Goal: Task Accomplishment & Management: Manage account settings

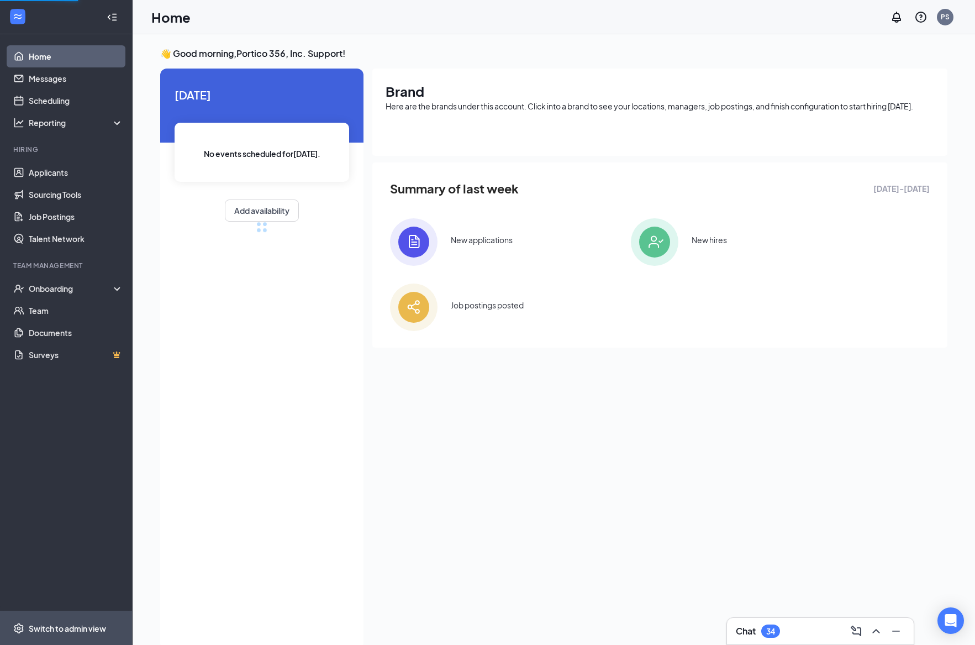
click at [78, 632] on div "Switch to admin view" at bounding box center [67, 628] width 77 height 11
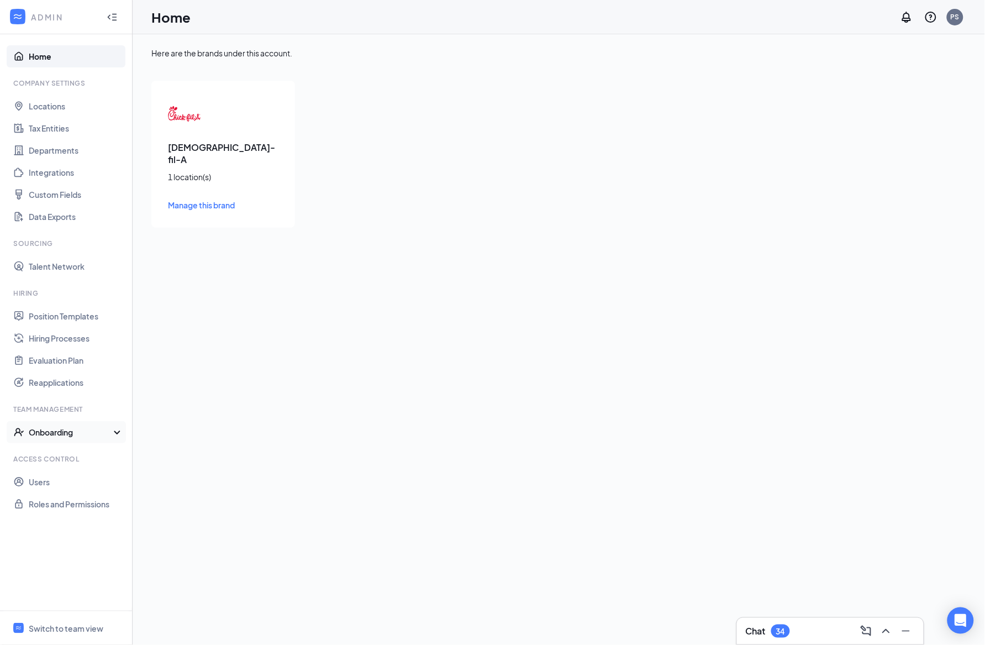
click at [71, 439] on div "Onboarding" at bounding box center [66, 432] width 133 height 22
click at [73, 455] on link "Onboarding Processes" at bounding box center [76, 454] width 94 height 22
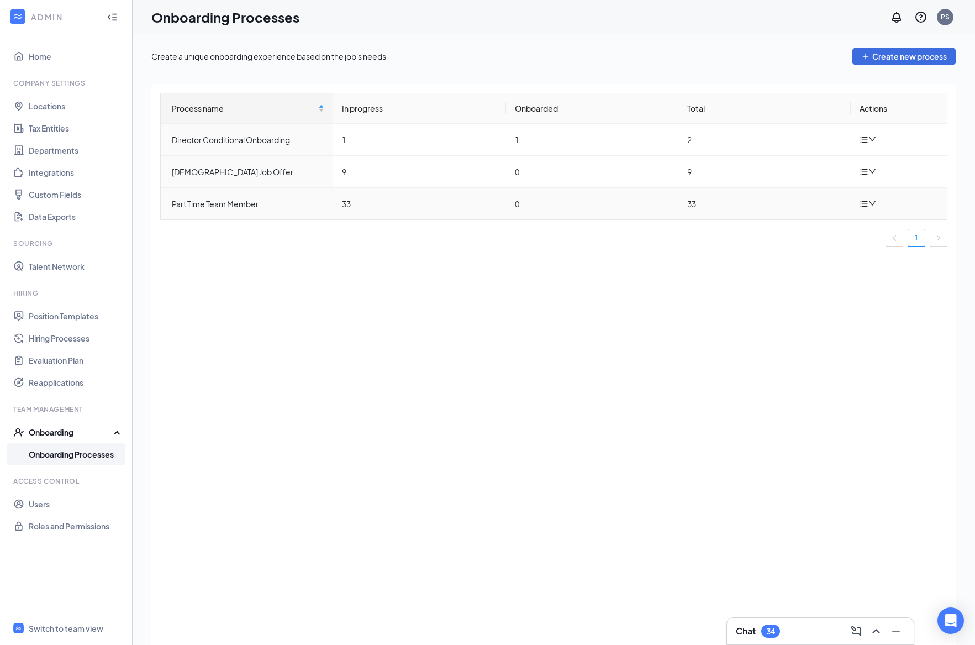
click at [864, 206] on icon "bars" at bounding box center [864, 204] width 7 height 6
click at [819, 226] on div "Edit process" at bounding box center [812, 229] width 119 height 13
click at [878, 172] on div at bounding box center [869, 172] width 19 height 14
click at [798, 193] on div "Edit process" at bounding box center [812, 197] width 119 height 13
click at [870, 139] on icon "down" at bounding box center [873, 139] width 8 height 8
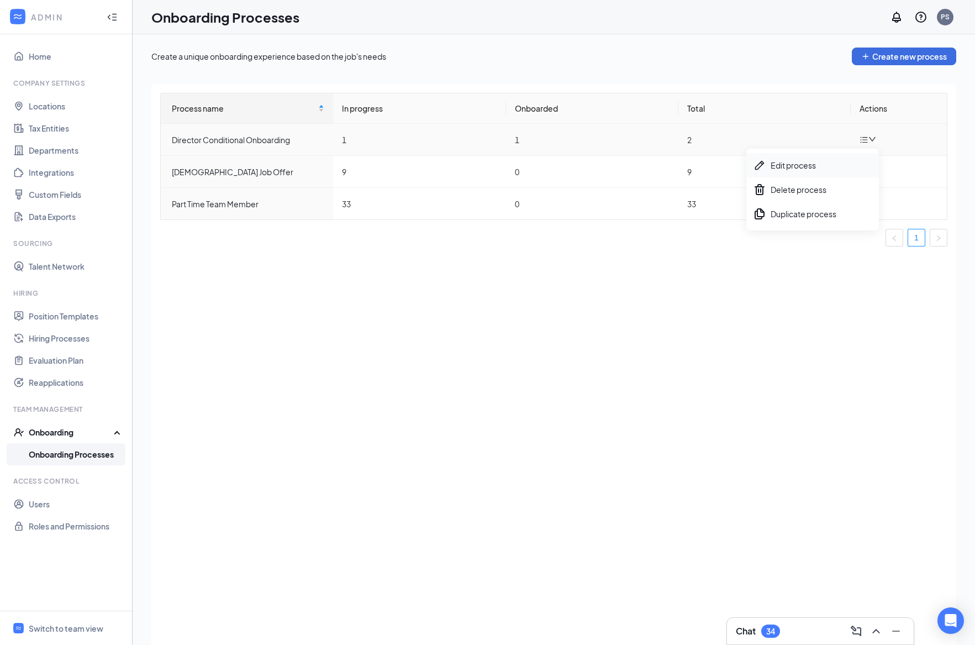
click at [783, 169] on div "Edit process" at bounding box center [812, 165] width 119 height 13
click at [50, 623] on div "Switch to team view" at bounding box center [66, 628] width 75 height 11
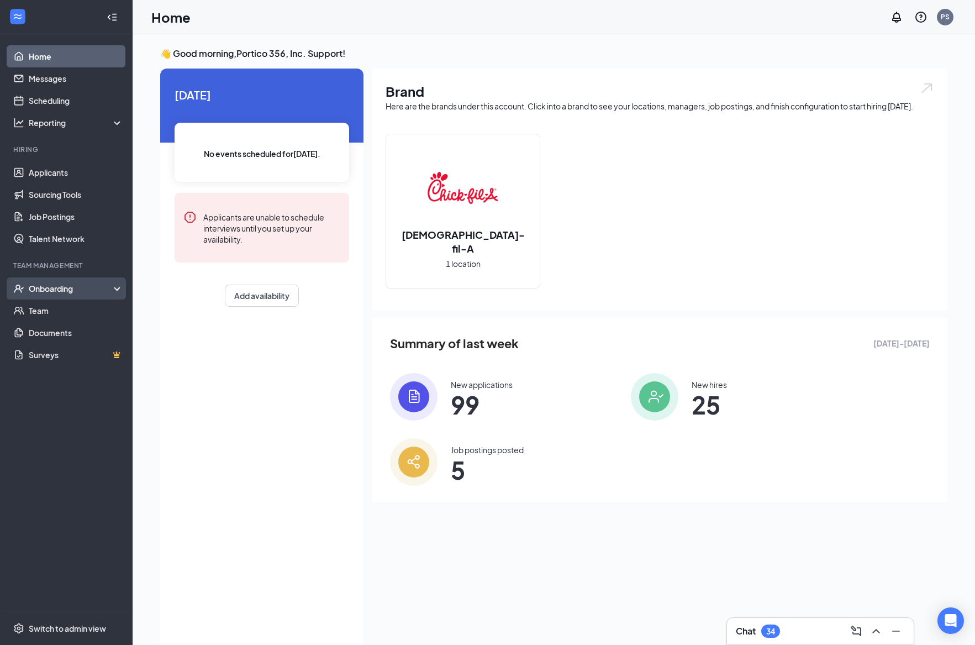
click at [64, 280] on div "Onboarding" at bounding box center [66, 288] width 133 height 22
click at [70, 381] on link "Activity log" at bounding box center [76, 377] width 94 height 22
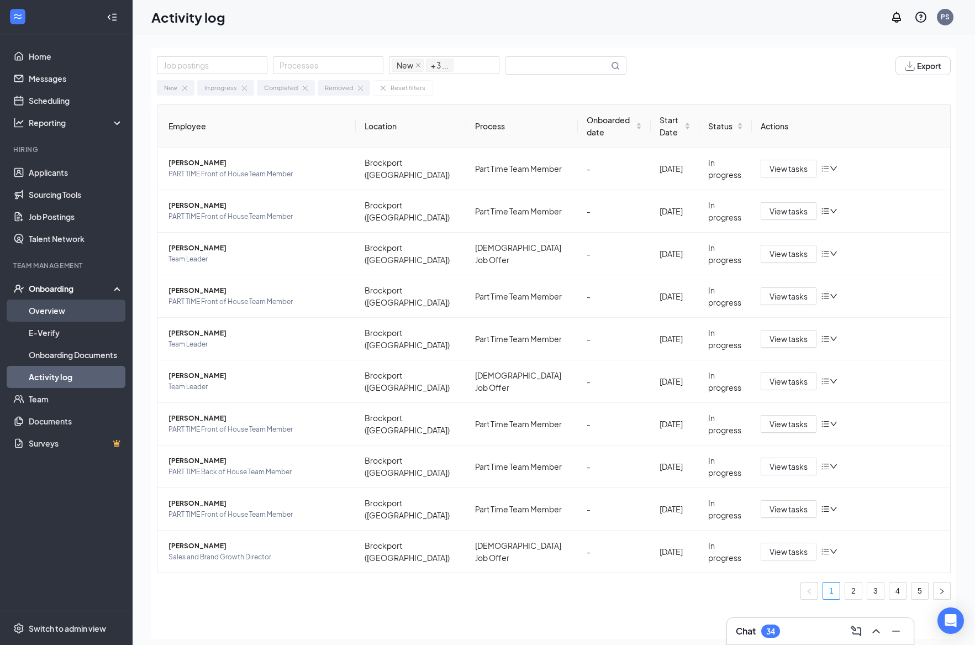
click at [68, 317] on link "Overview" at bounding box center [76, 311] width 94 height 22
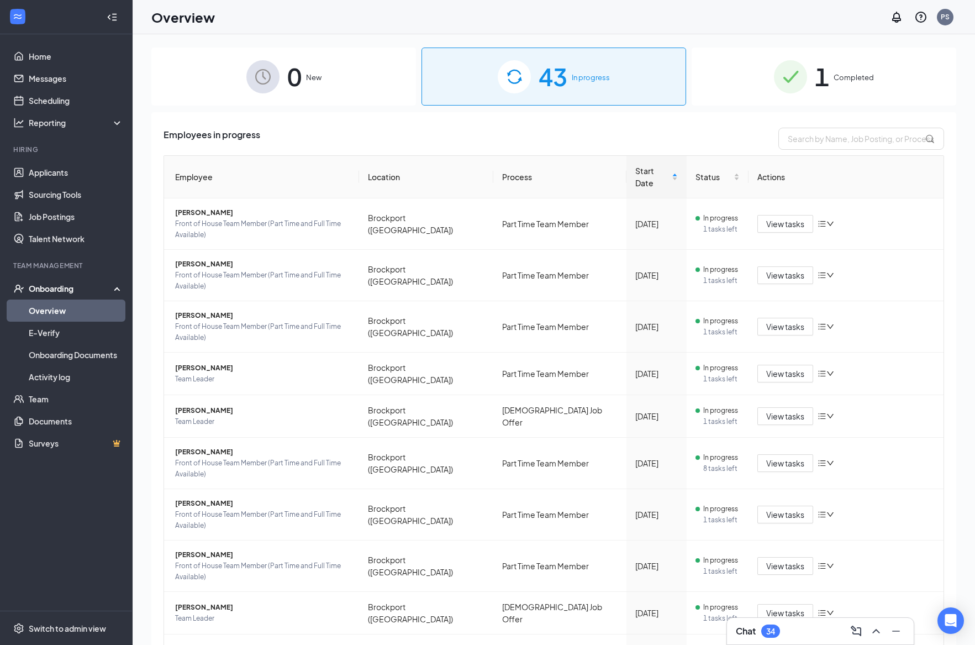
click at [834, 82] on span "Completed" at bounding box center [854, 77] width 40 height 11
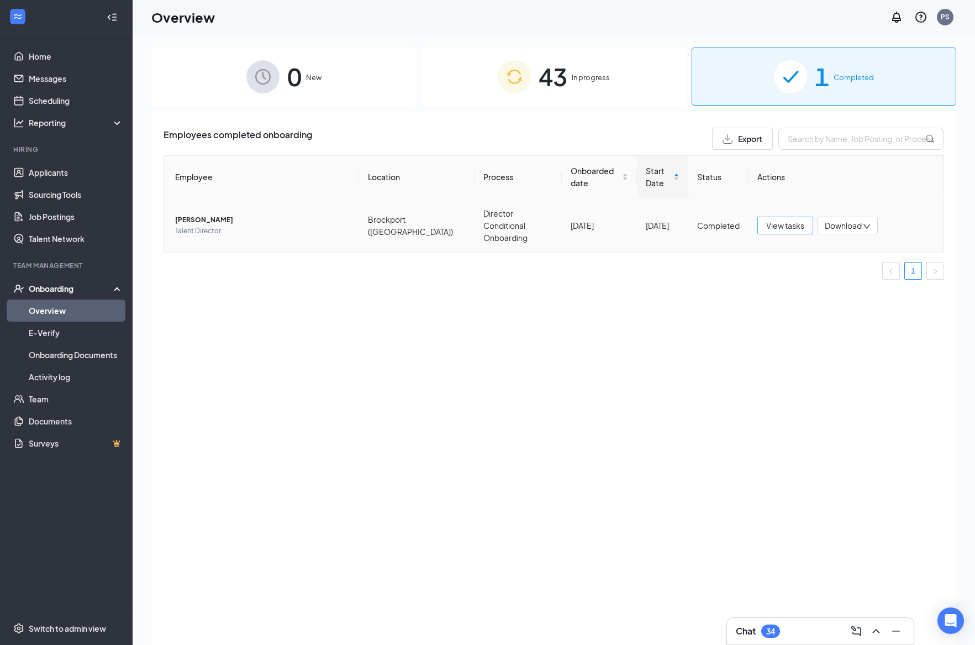
click at [788, 222] on span "View tasks" at bounding box center [785, 225] width 38 height 12
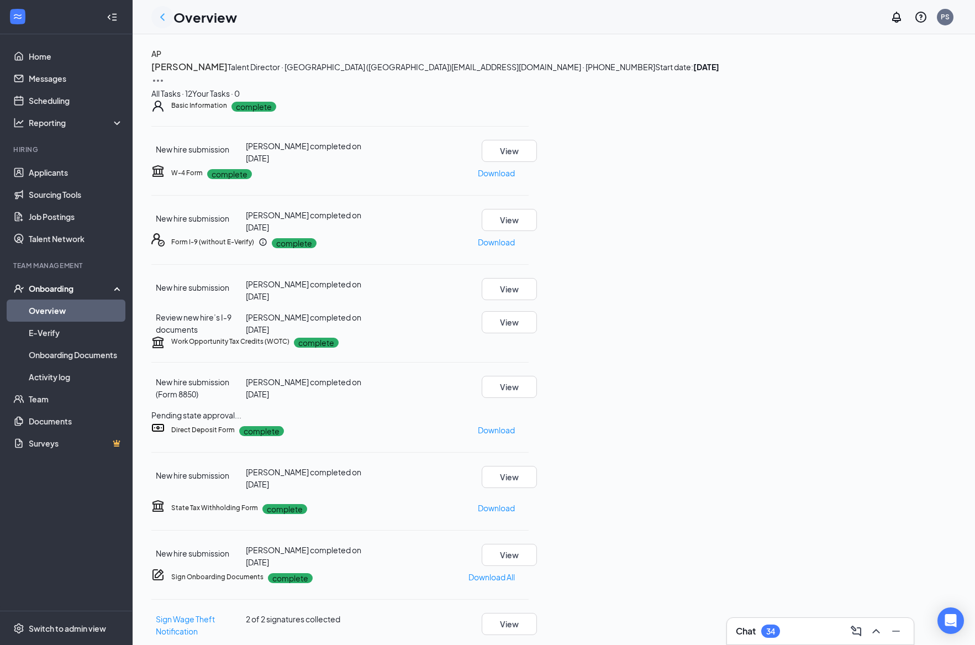
click at [163, 18] on icon "ChevronLeft" at bounding box center [162, 16] width 4 height 7
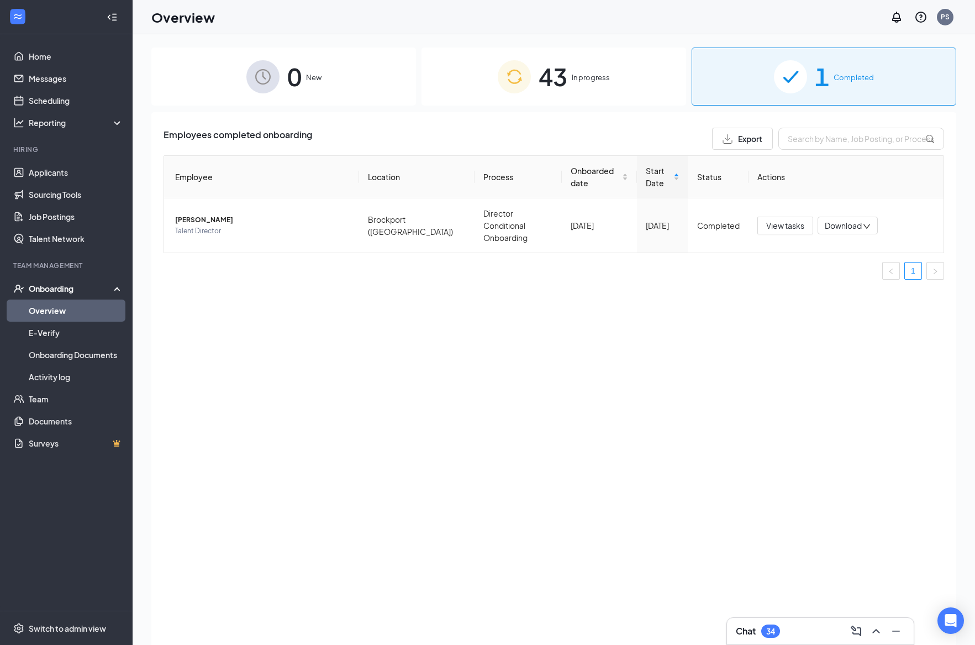
click at [569, 78] on div "43 In progress" at bounding box center [554, 77] width 265 height 58
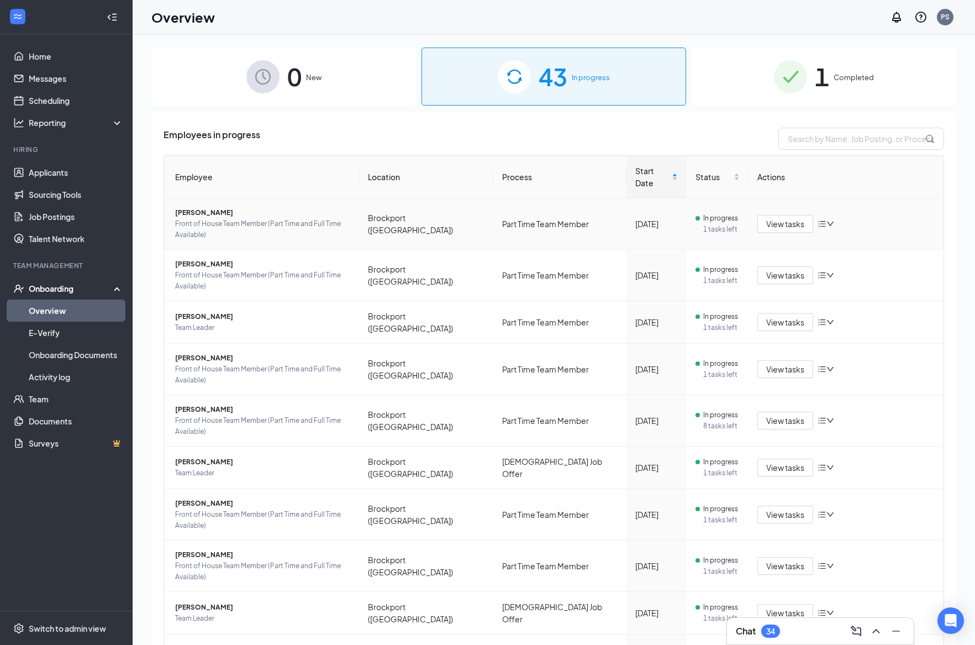
click at [818, 219] on icon "bars" at bounding box center [822, 223] width 9 height 9
click at [687, 223] on td "In progress 1 tasks left" at bounding box center [718, 223] width 62 height 51
click at [790, 218] on span "View tasks" at bounding box center [785, 224] width 38 height 12
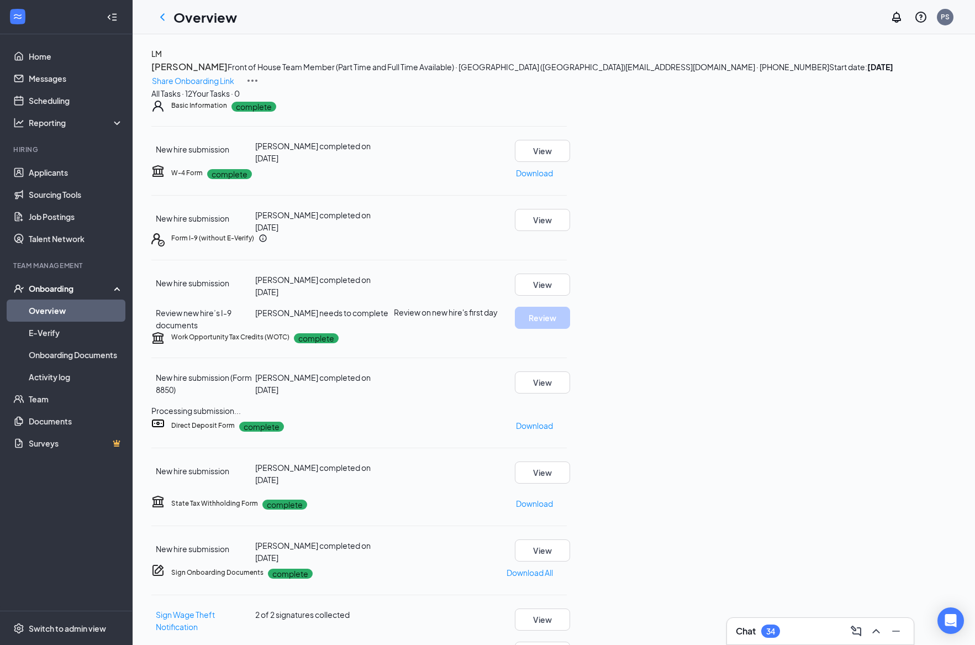
scroll to position [369, 0]
click at [157, 12] on icon "ChevronLeft" at bounding box center [162, 16] width 13 height 13
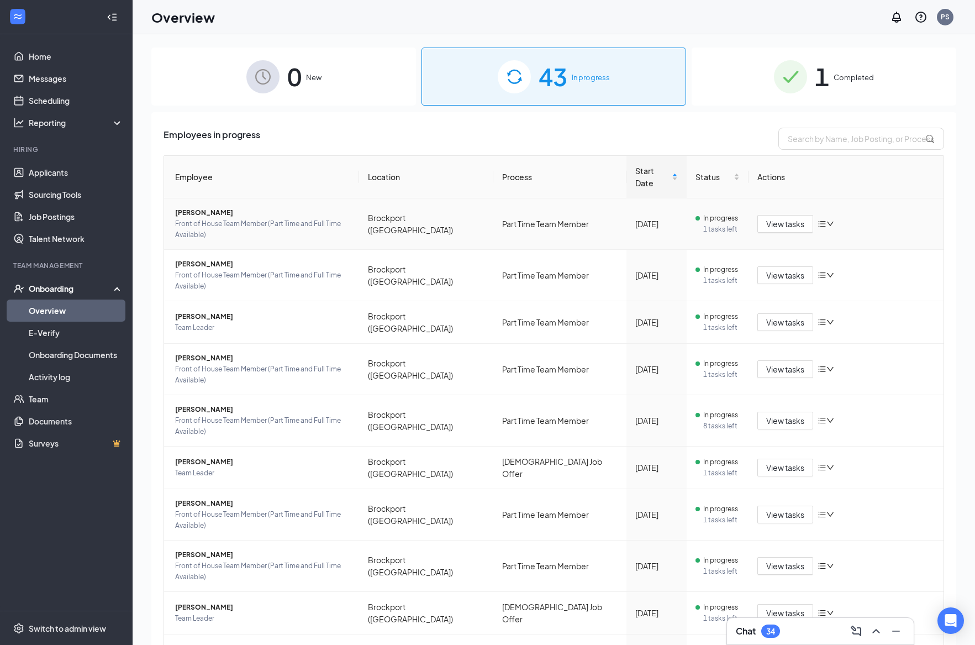
click at [818, 219] on icon "bars" at bounding box center [822, 223] width 9 height 9
click at [351, 124] on div "Employees in progress Employee Location Process Start Date Status Actions [PERS…" at bounding box center [553, 431] width 805 height 639
click at [67, 628] on div "Switch to admin view" at bounding box center [67, 628] width 77 height 11
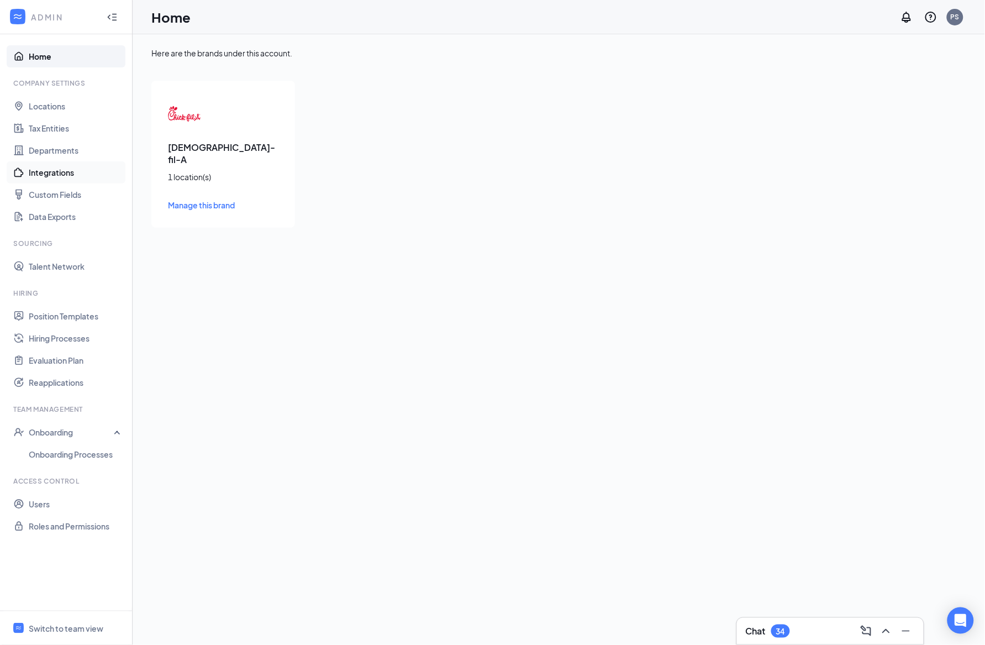
click at [59, 164] on link "Integrations" at bounding box center [76, 172] width 94 height 22
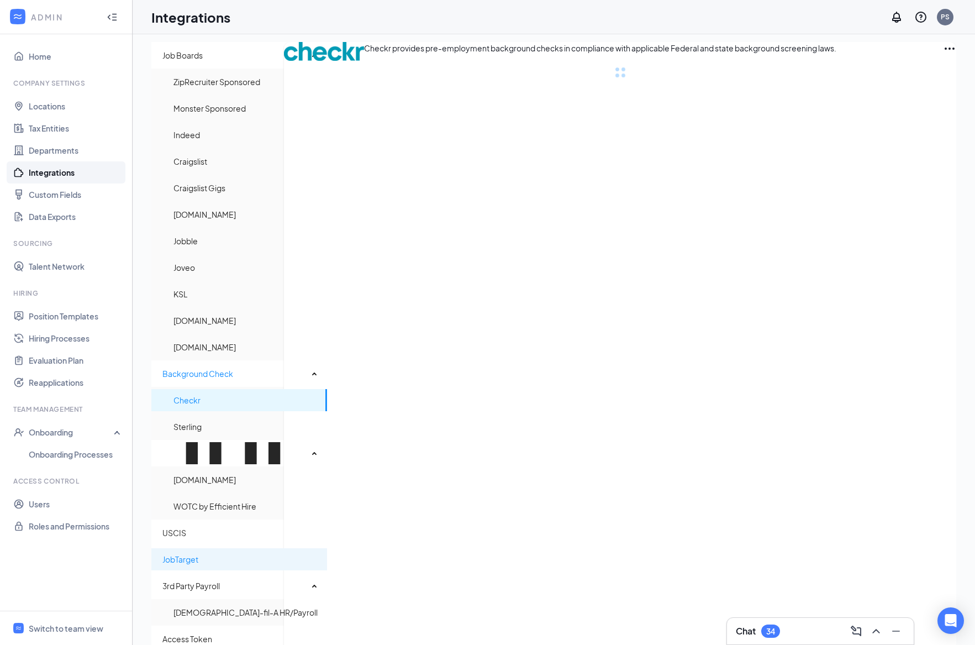
scroll to position [14, 0]
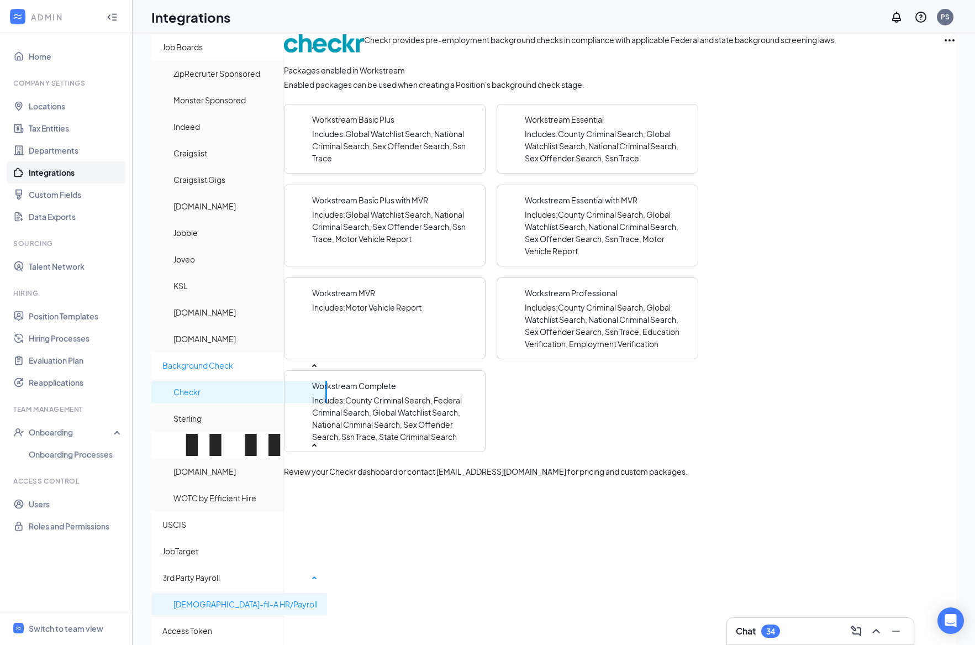
click at [232, 593] on span "[DEMOGRAPHIC_DATA]-fil-A HR/Payroll" at bounding box center [246, 604] width 145 height 22
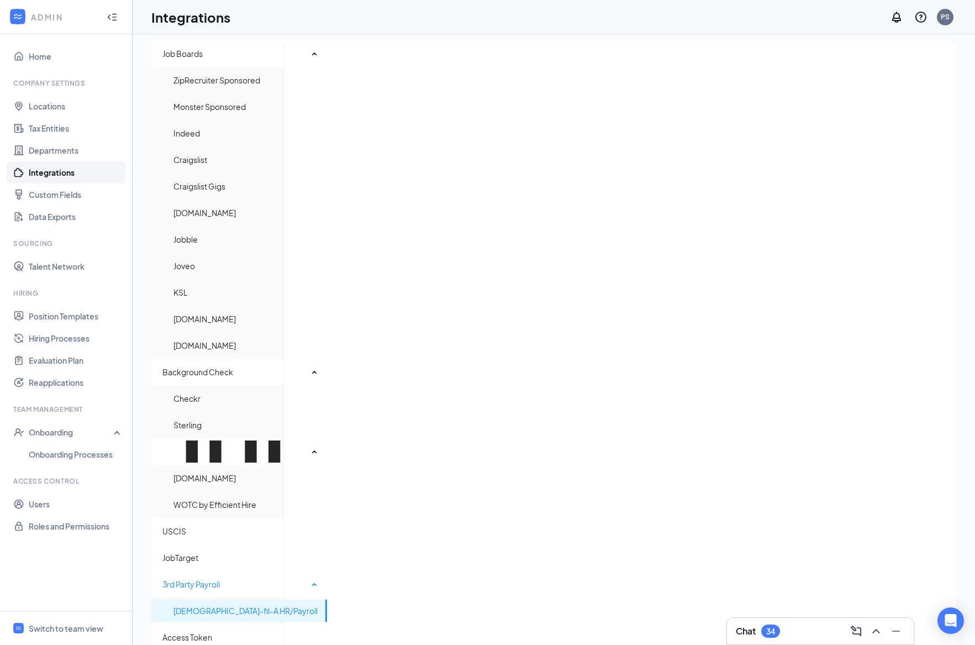
scroll to position [14, 0]
